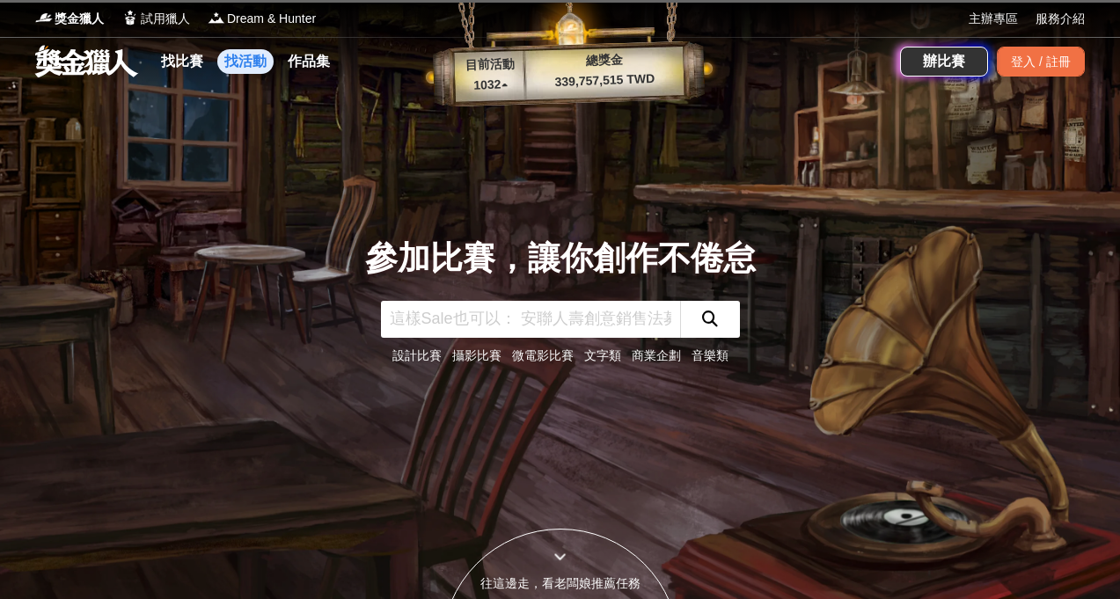
click at [234, 58] on link "找活動" at bounding box center [245, 61] width 56 height 25
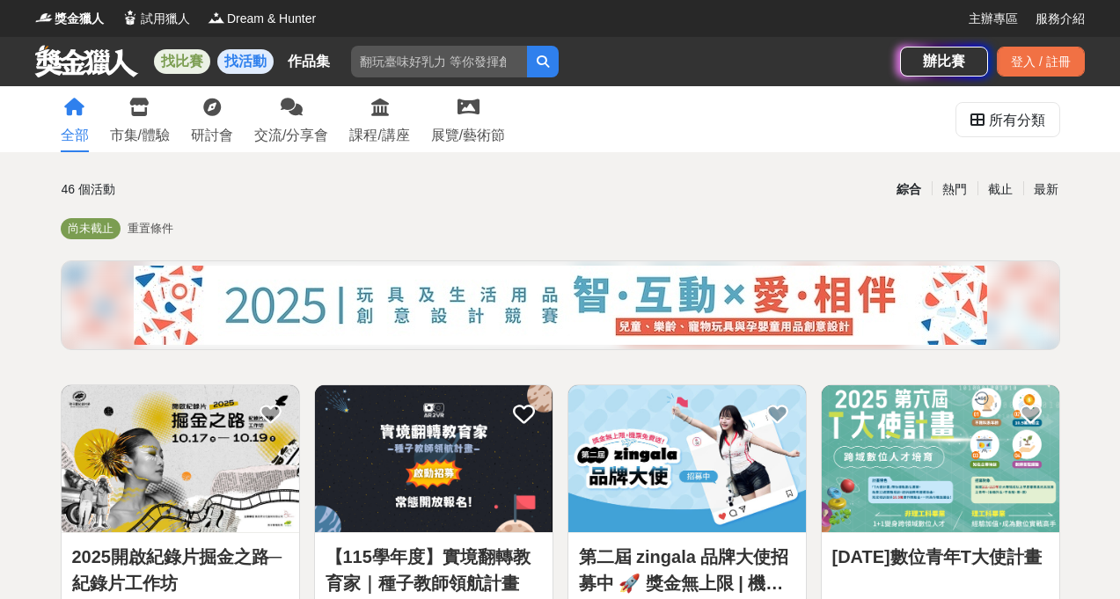
click at [167, 57] on link "找比賽" at bounding box center [182, 61] width 56 height 25
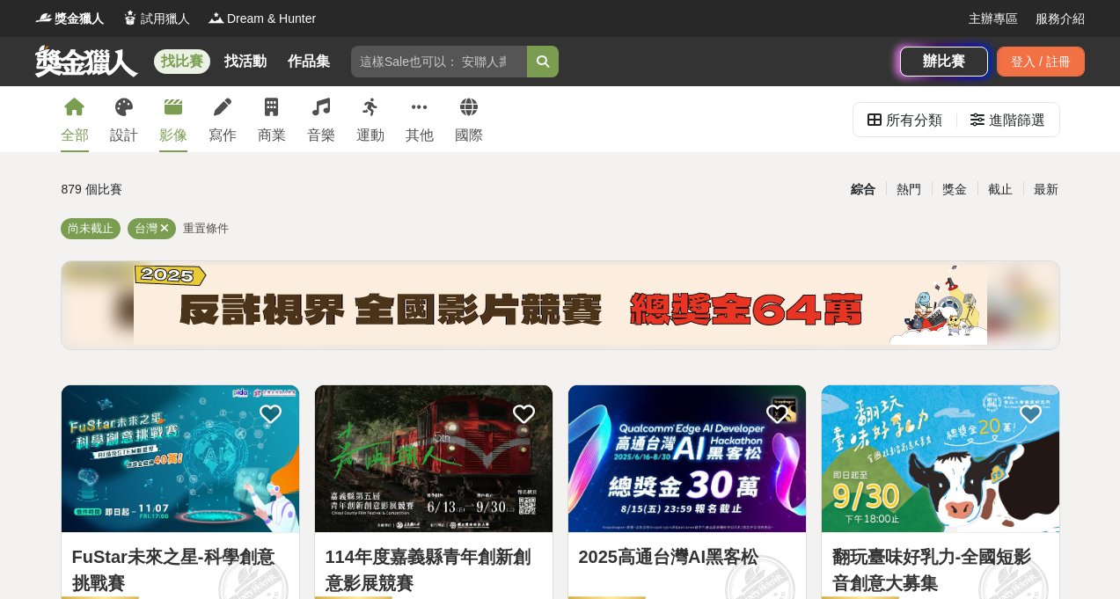
click at [169, 132] on div "影像" at bounding box center [173, 135] width 28 height 21
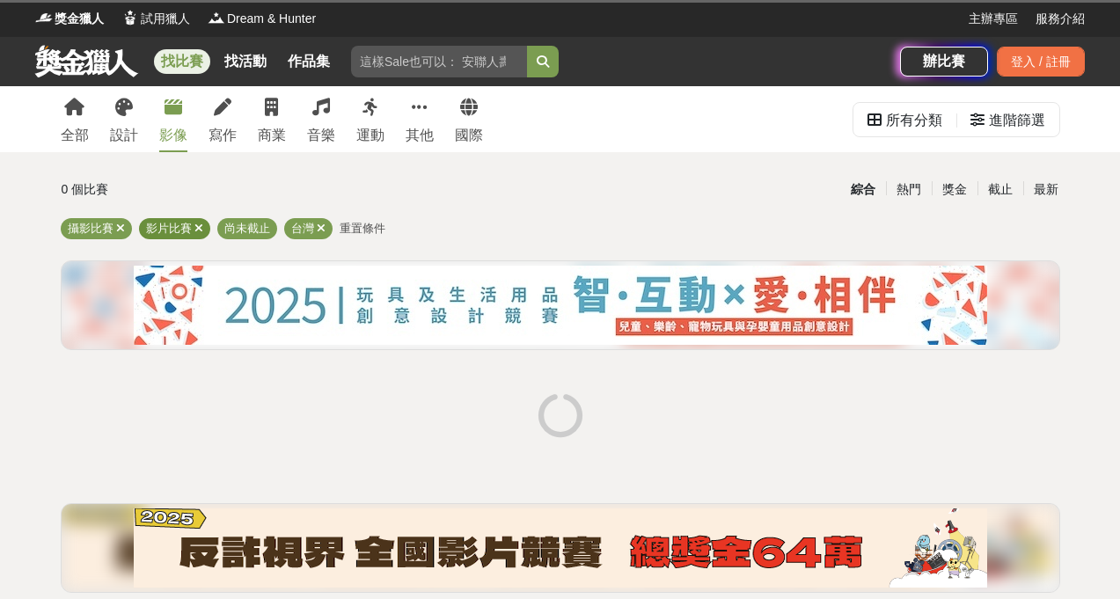
click at [195, 231] on icon at bounding box center [198, 228] width 9 height 11
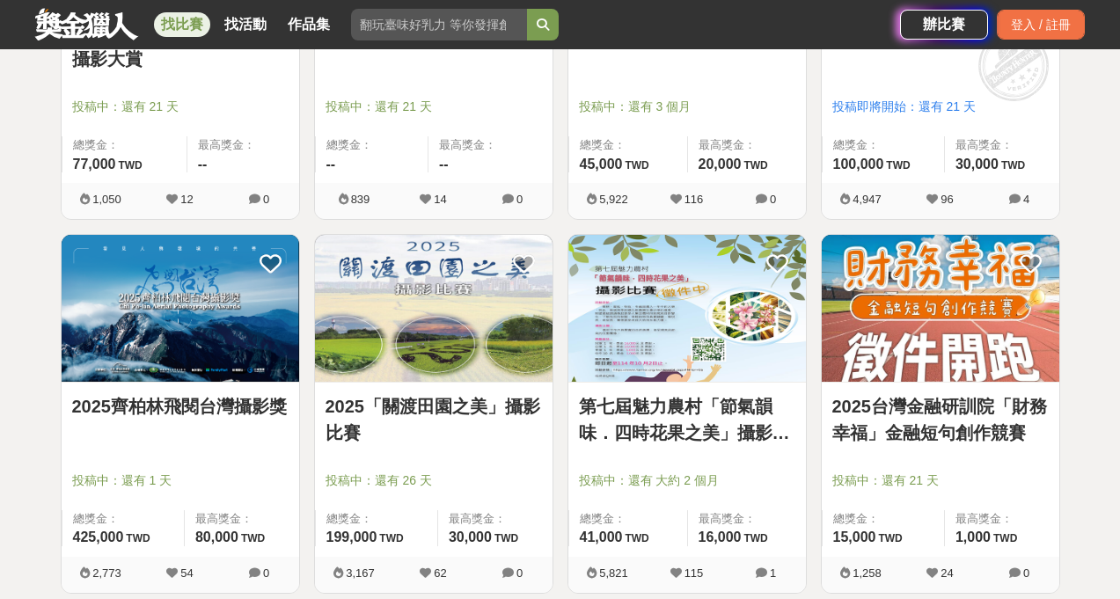
scroll to position [2023, 0]
